Goal: Information Seeking & Learning: Learn about a topic

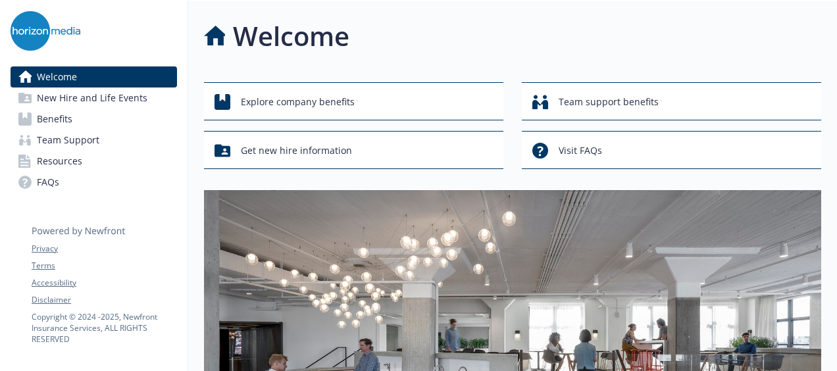
click at [133, 107] on span "New Hire and Life Events" at bounding box center [92, 98] width 111 height 21
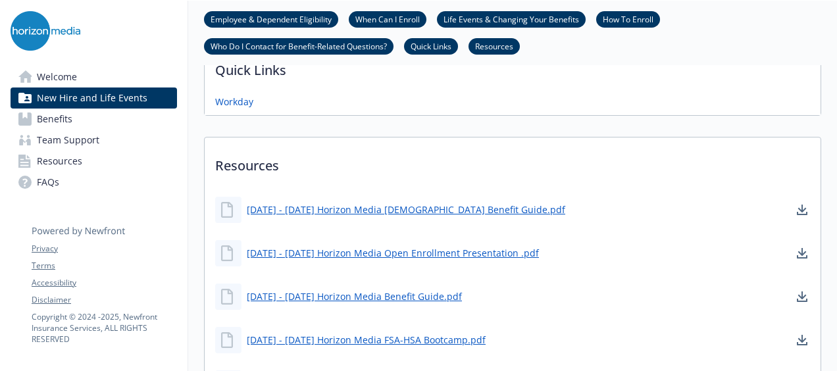
scroll to position [792, 10]
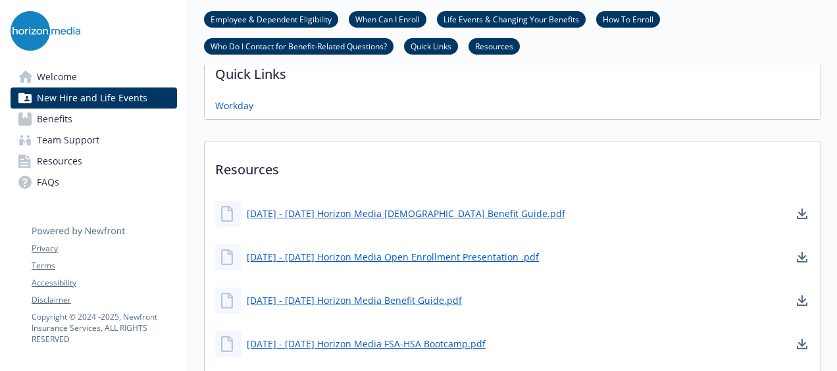
click at [85, 112] on link "Benefits" at bounding box center [94, 119] width 166 height 21
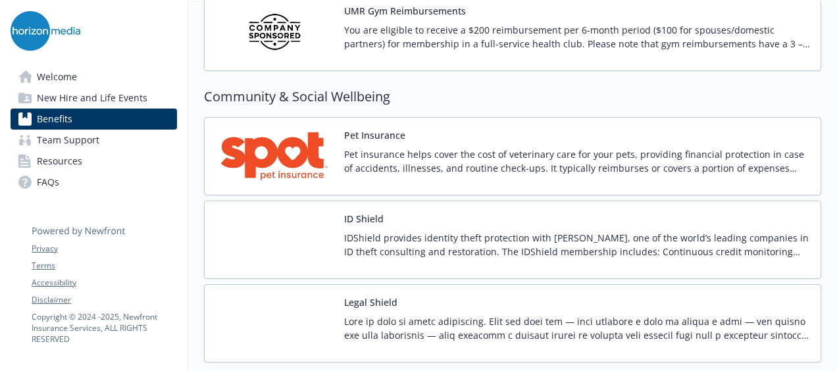
scroll to position [3439, 0]
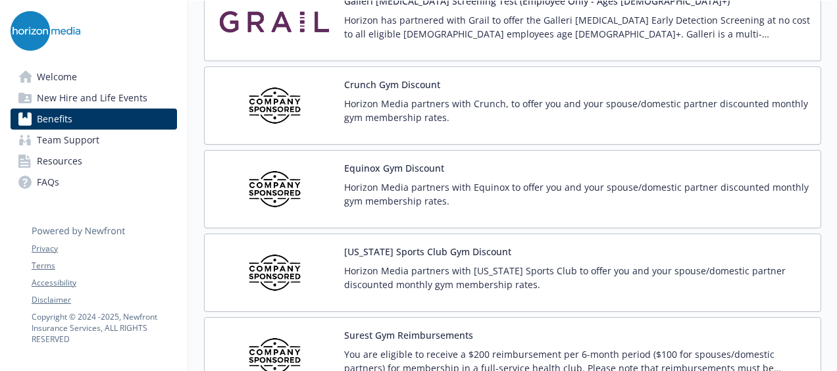
click at [412, 183] on p "Horizon Media partners with Equinox to offer you and your spouse/domestic partn…" at bounding box center [577, 194] width 466 height 28
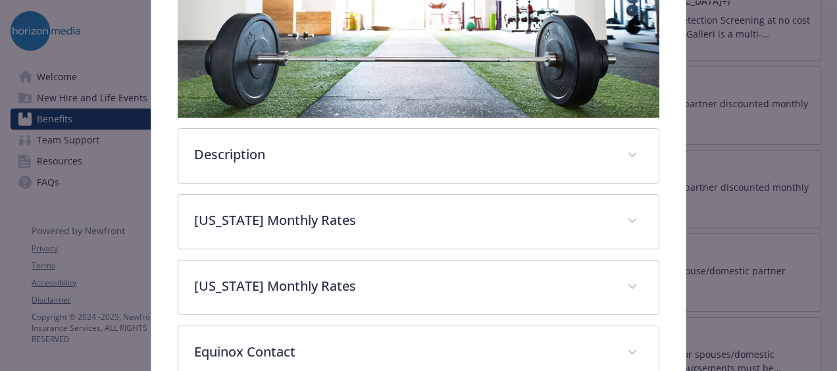
scroll to position [402, 0]
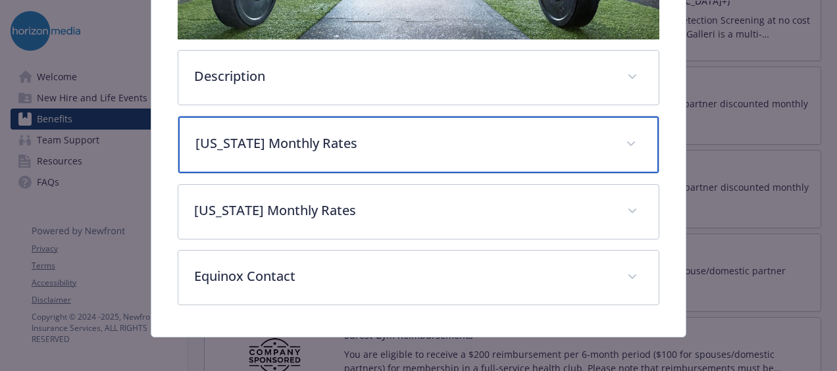
click at [399, 147] on p "[US_STATE] Monthly Rates" at bounding box center [402, 144] width 415 height 20
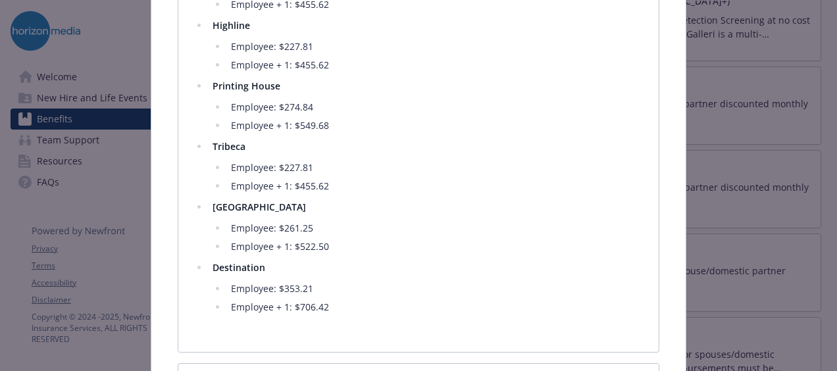
scroll to position [807, 0]
